Goal: Task Accomplishment & Management: Manage account settings

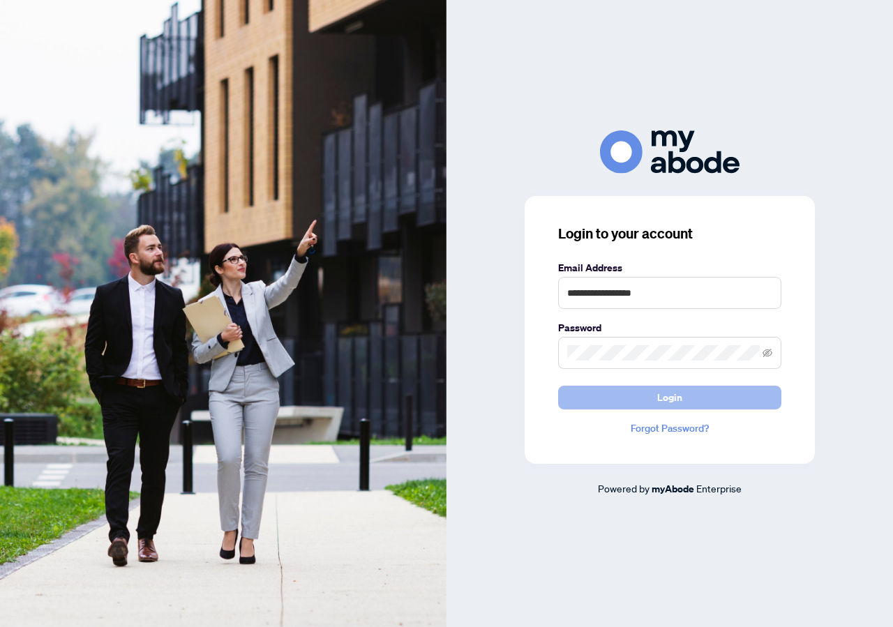
click at [706, 391] on button "Login" at bounding box center [669, 398] width 223 height 24
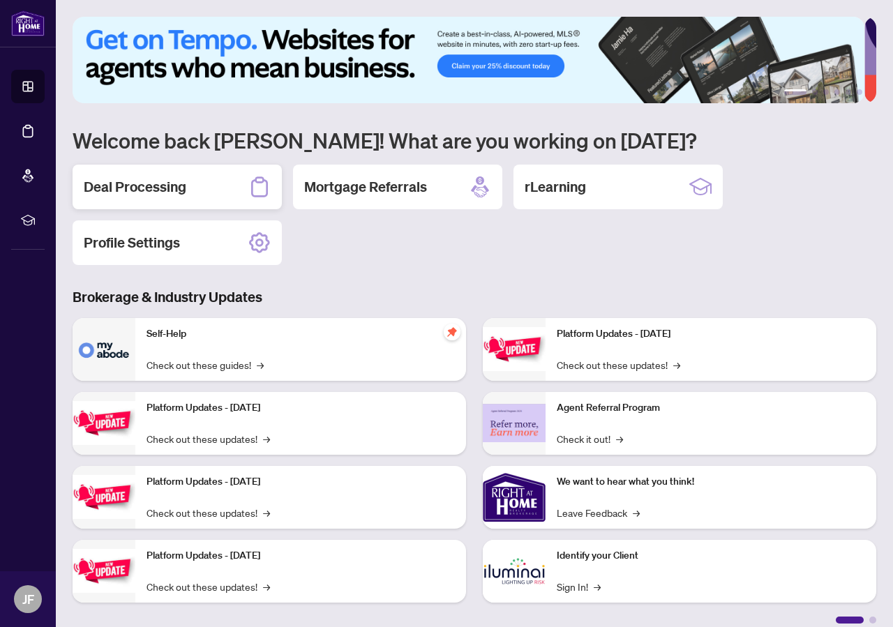
click at [130, 189] on h2 "Deal Processing" at bounding box center [135, 187] width 103 height 20
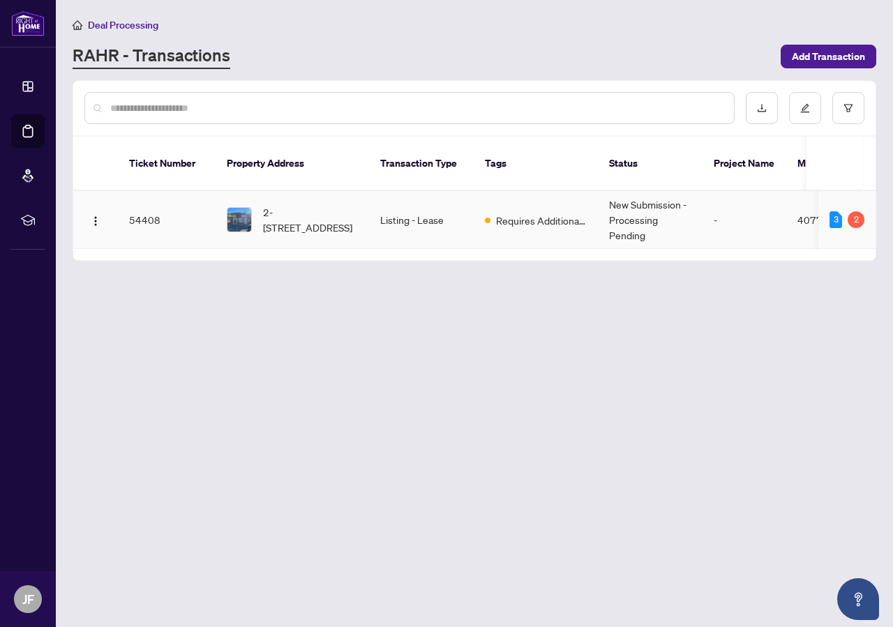
click at [294, 209] on span "2-[STREET_ADDRESS]" at bounding box center [310, 219] width 95 height 31
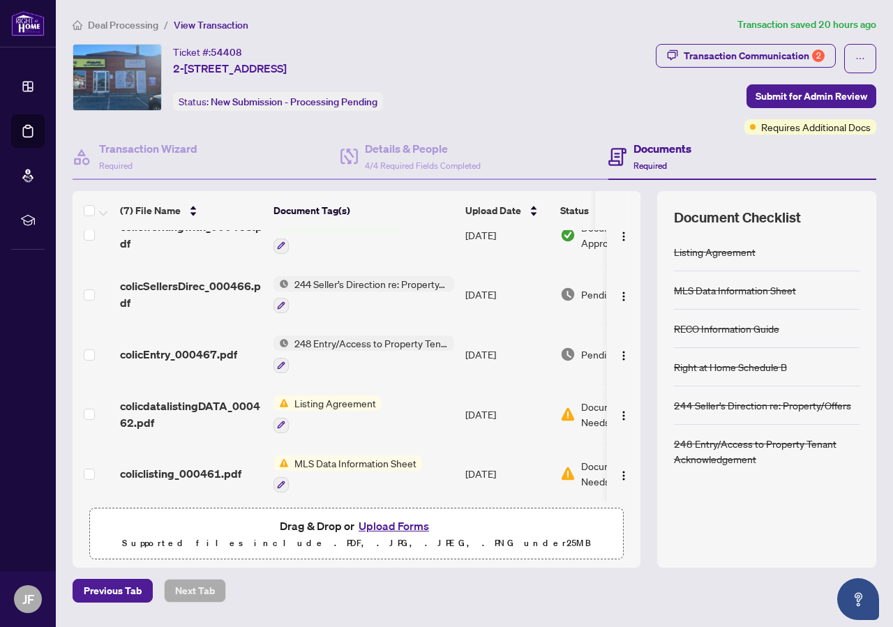
scroll to position [142, 0]
click at [400, 524] on button "Upload Forms" at bounding box center [393, 526] width 79 height 18
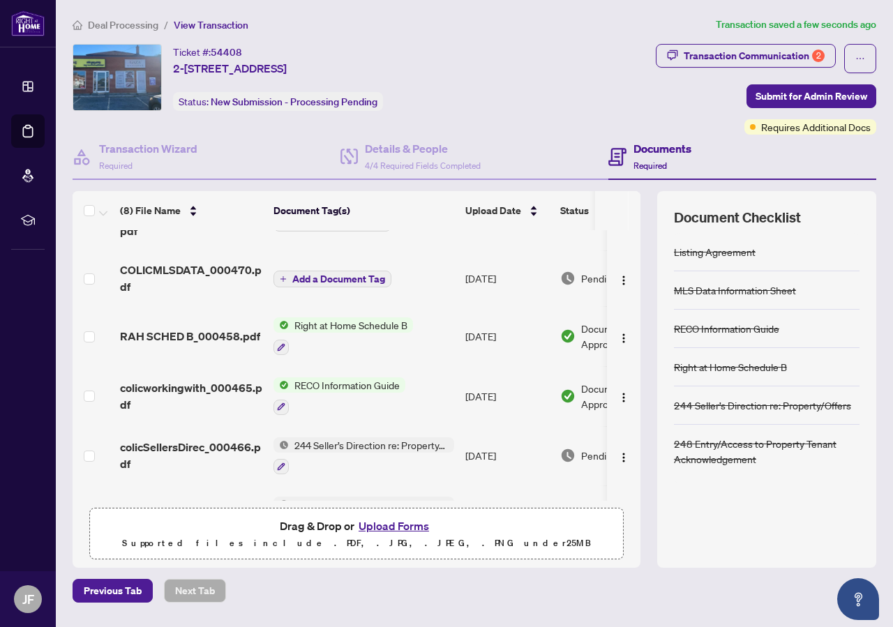
scroll to position [0, 0]
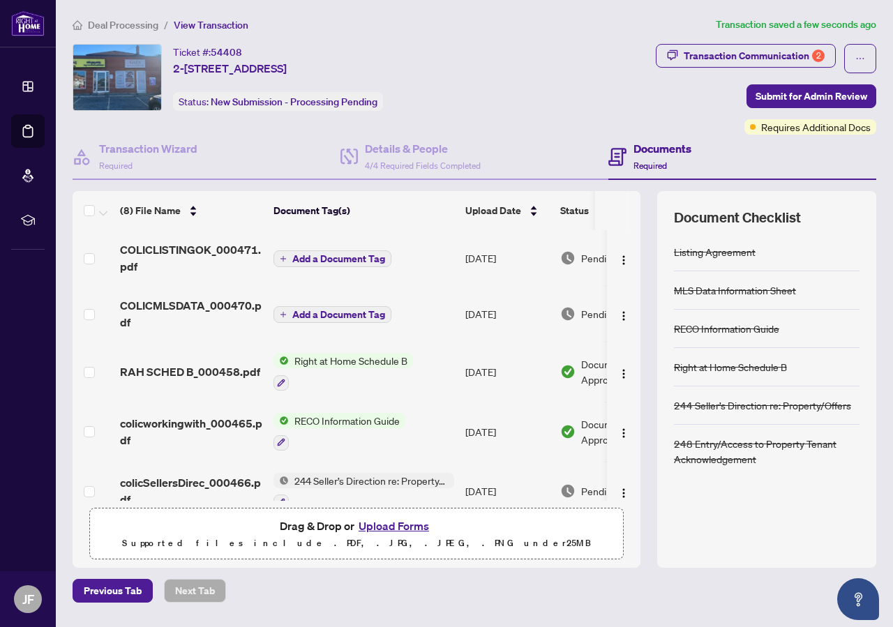
click at [337, 262] on span "Add a Document Tag" at bounding box center [338, 259] width 93 height 10
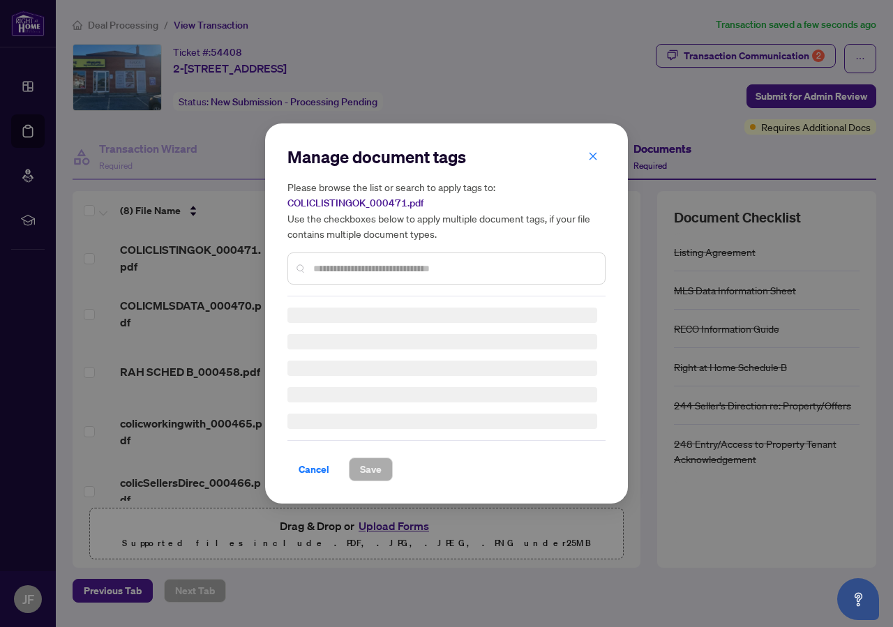
click at [336, 275] on div "Manage document tags Please browse the list or search to apply tags to: COLICLI…" at bounding box center [446, 313] width 318 height 335
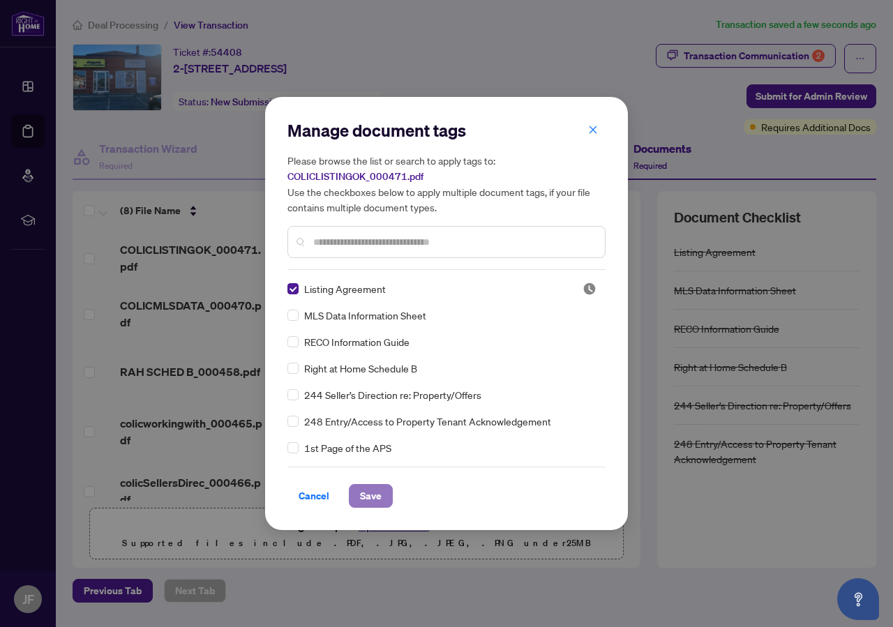
click at [373, 488] on span "Save" at bounding box center [371, 496] width 22 height 22
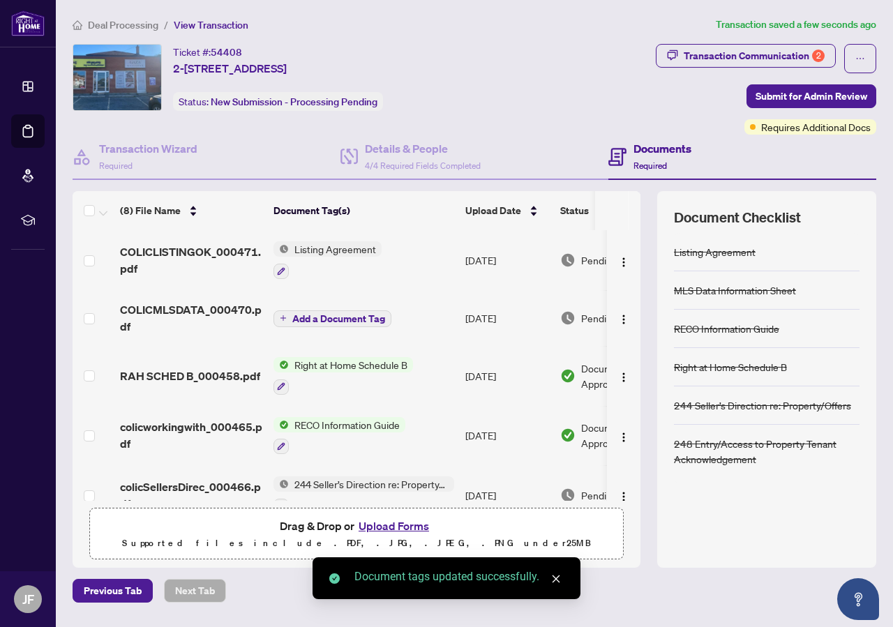
click at [333, 314] on span "Add a Document Tag" at bounding box center [338, 319] width 93 height 10
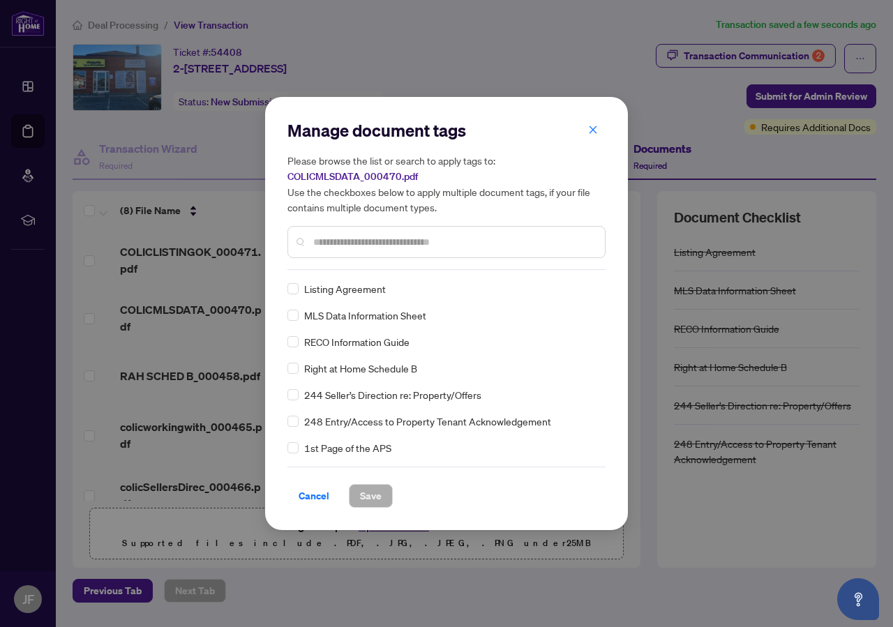
click at [331, 260] on div "Manage document tags Please browse the list or search to apply tags to: COLICML…" at bounding box center [446, 194] width 318 height 151
click at [295, 309] on label at bounding box center [292, 315] width 11 height 15
click at [371, 493] on span "Save" at bounding box center [371, 496] width 22 height 22
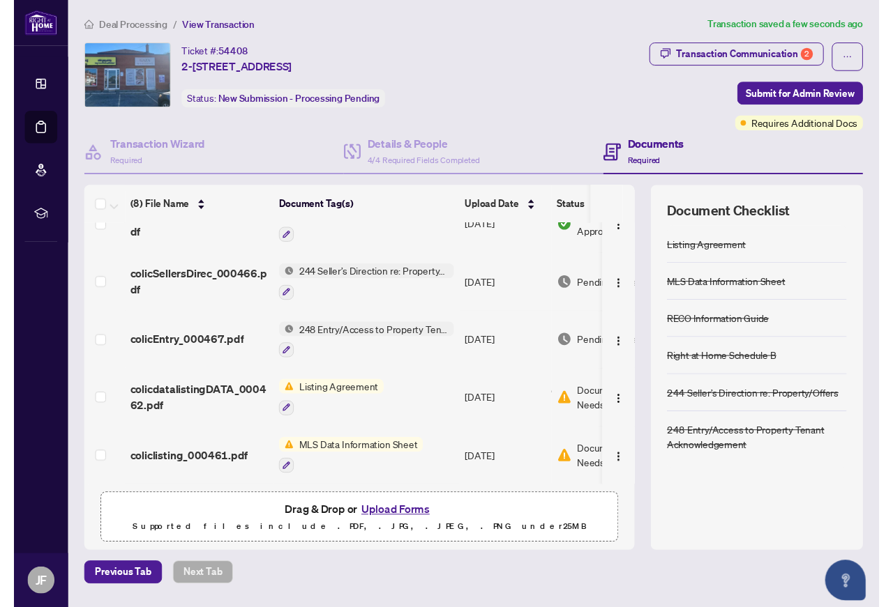
scroll to position [215, 0]
